Goal: Information Seeking & Learning: Learn about a topic

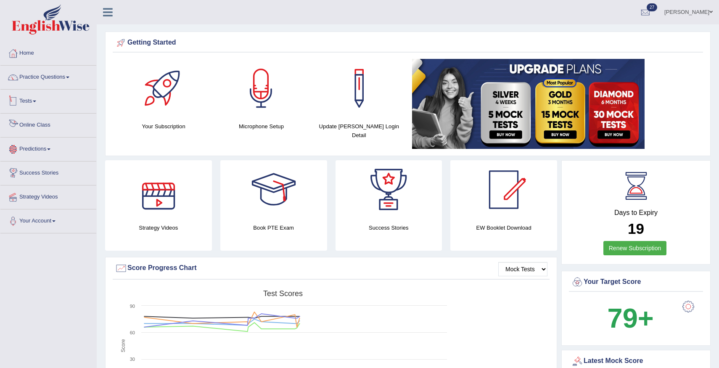
click at [30, 126] on link "Online Class" at bounding box center [48, 123] width 96 height 21
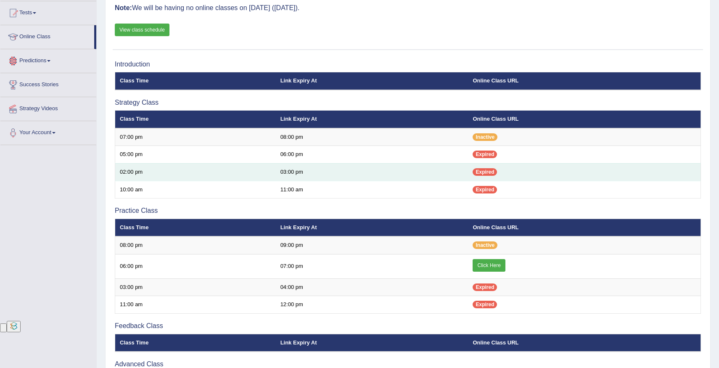
scroll to position [89, 0]
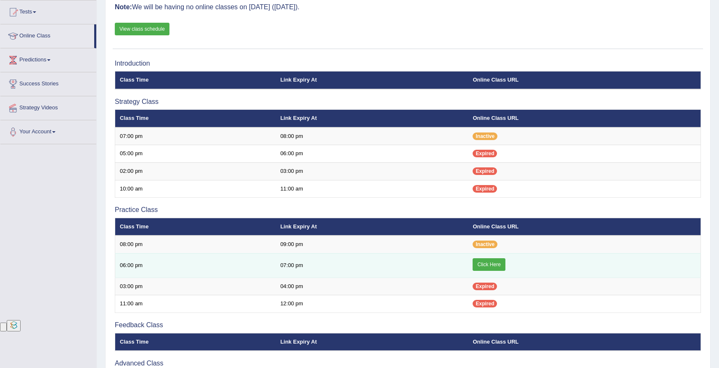
click at [488, 264] on link "Click Here" at bounding box center [488, 264] width 32 height 13
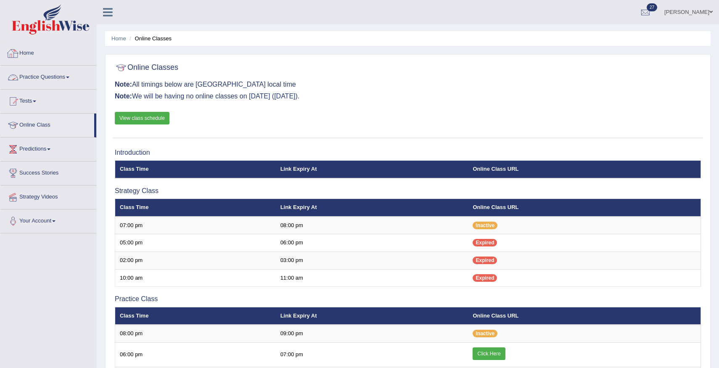
click at [16, 52] on div at bounding box center [13, 53] width 13 height 13
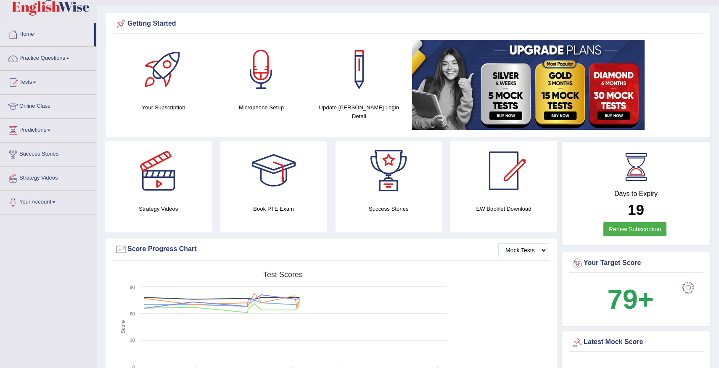
scroll to position [18, 0]
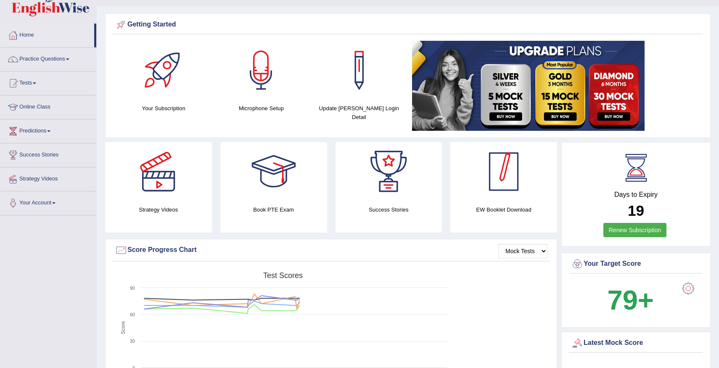
click at [497, 200] on div at bounding box center [503, 171] width 59 height 59
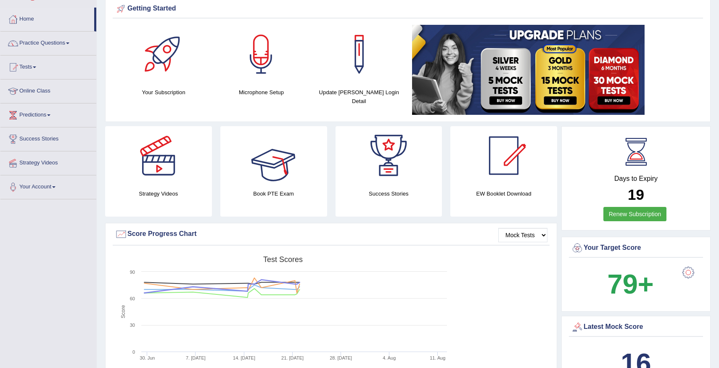
scroll to position [0, 0]
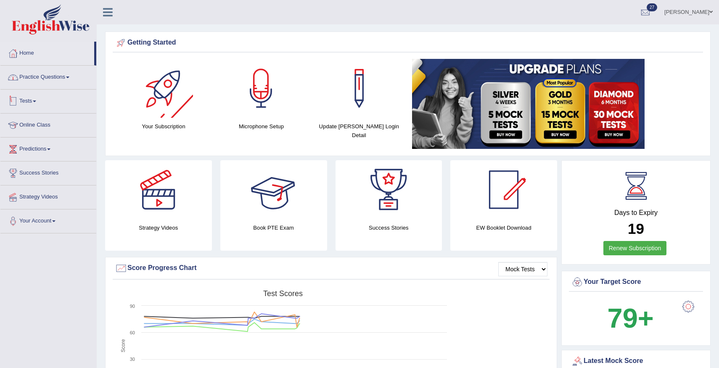
click at [73, 75] on link "Practice Questions" at bounding box center [48, 76] width 96 height 21
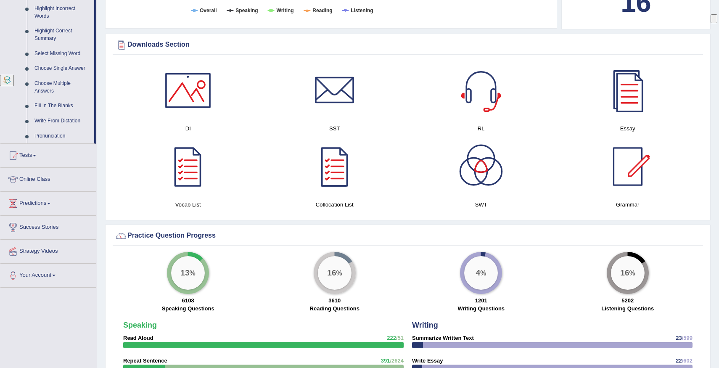
scroll to position [395, 0]
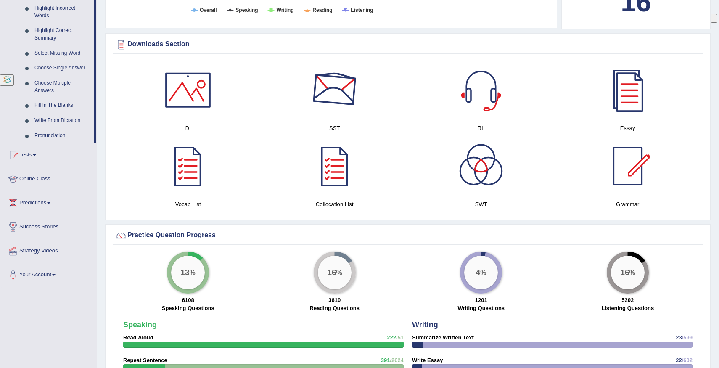
click at [331, 95] on div at bounding box center [334, 90] width 59 height 59
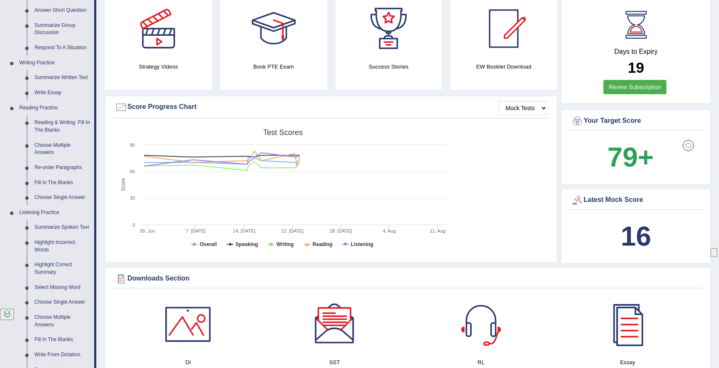
scroll to position [264, 0]
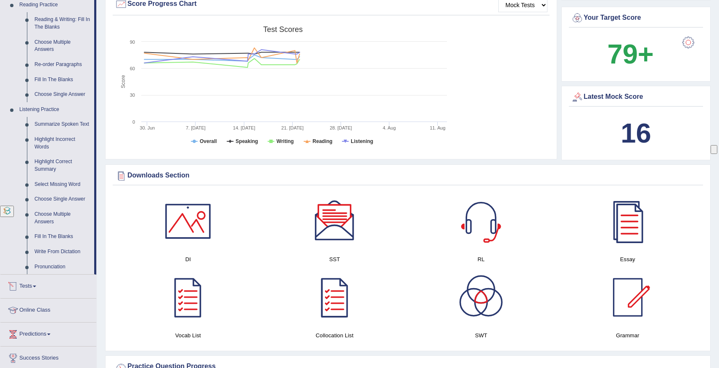
click at [30, 293] on link "Tests" at bounding box center [48, 284] width 96 height 21
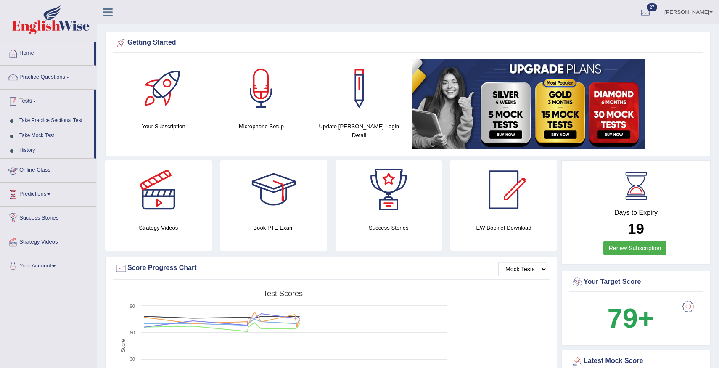
scroll to position [0, 0]
click at [29, 166] on link "Online Class" at bounding box center [48, 168] width 96 height 21
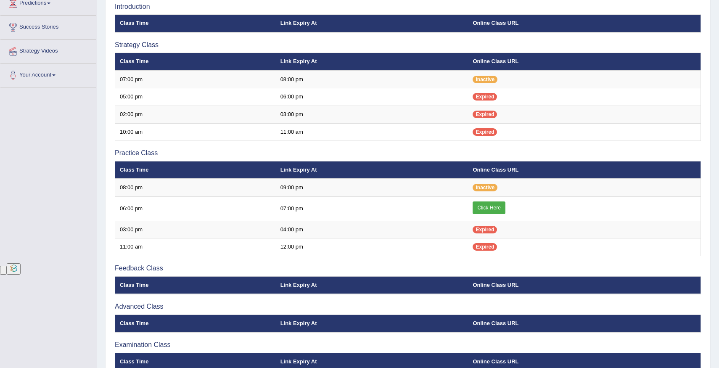
scroll to position [126, 0]
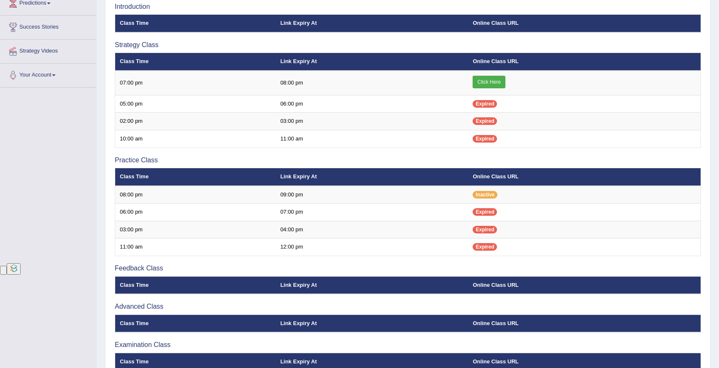
scroll to position [126, 0]
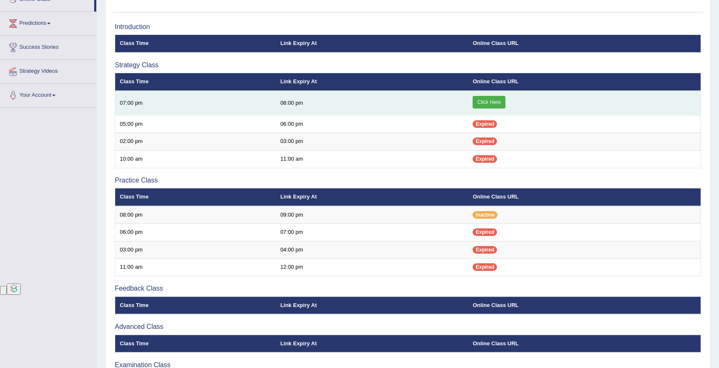
click at [489, 105] on link "Click Here" at bounding box center [488, 102] width 32 height 13
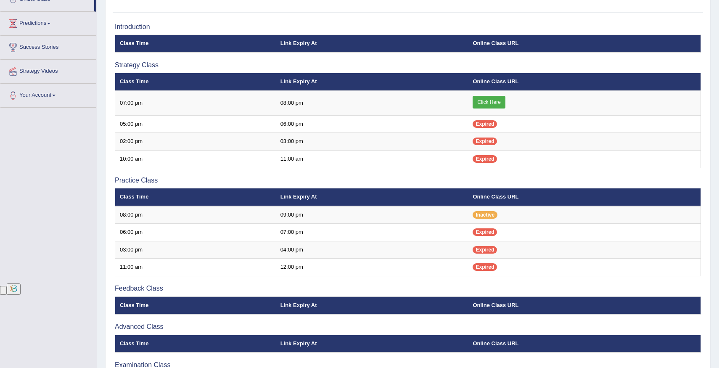
scroll to position [126, 0]
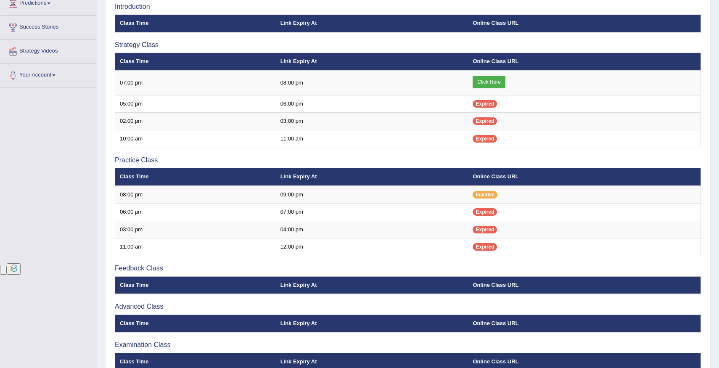
scroll to position [126, 0]
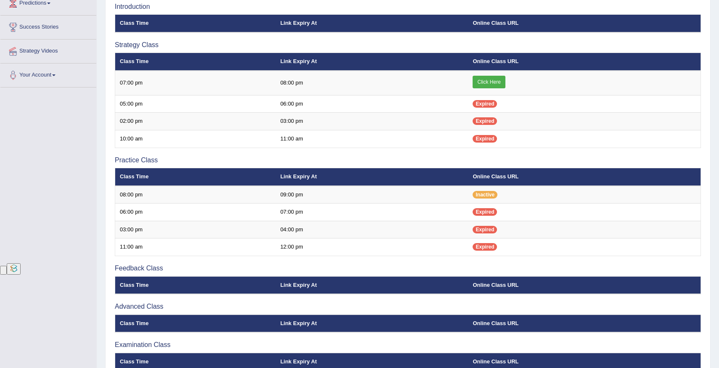
scroll to position [126, 0]
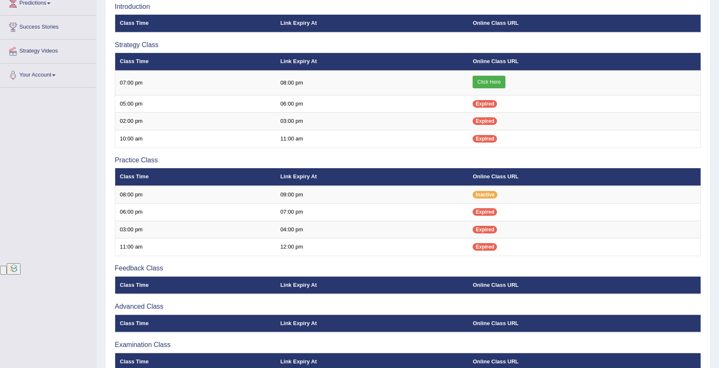
scroll to position [126, 0]
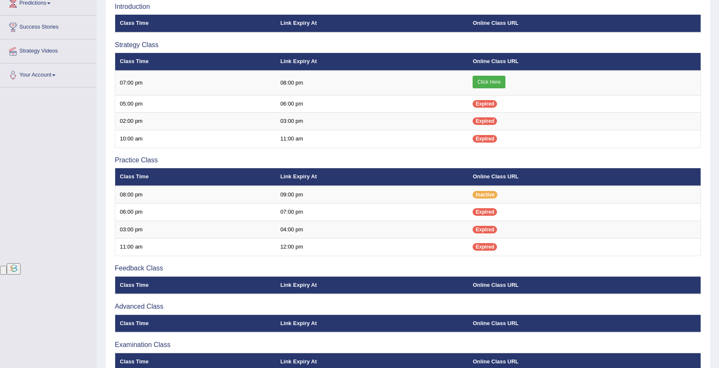
scroll to position [126, 0]
